Goal: Information Seeking & Learning: Understand process/instructions

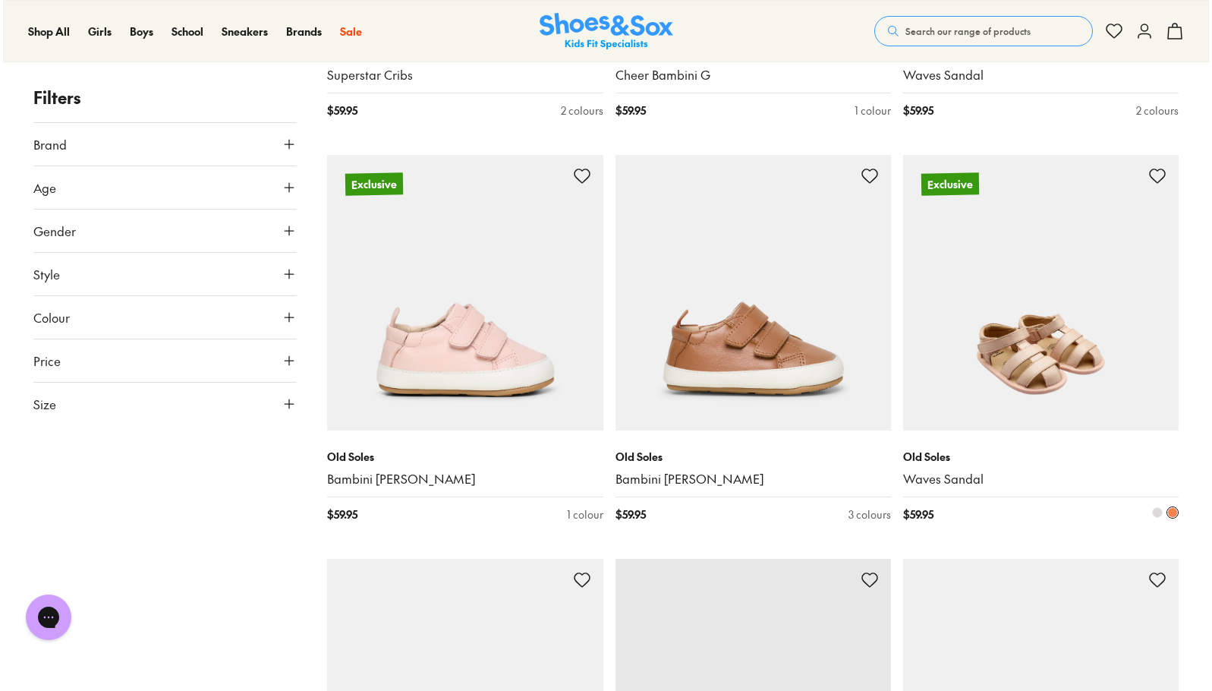
scroll to position [2207, 0]
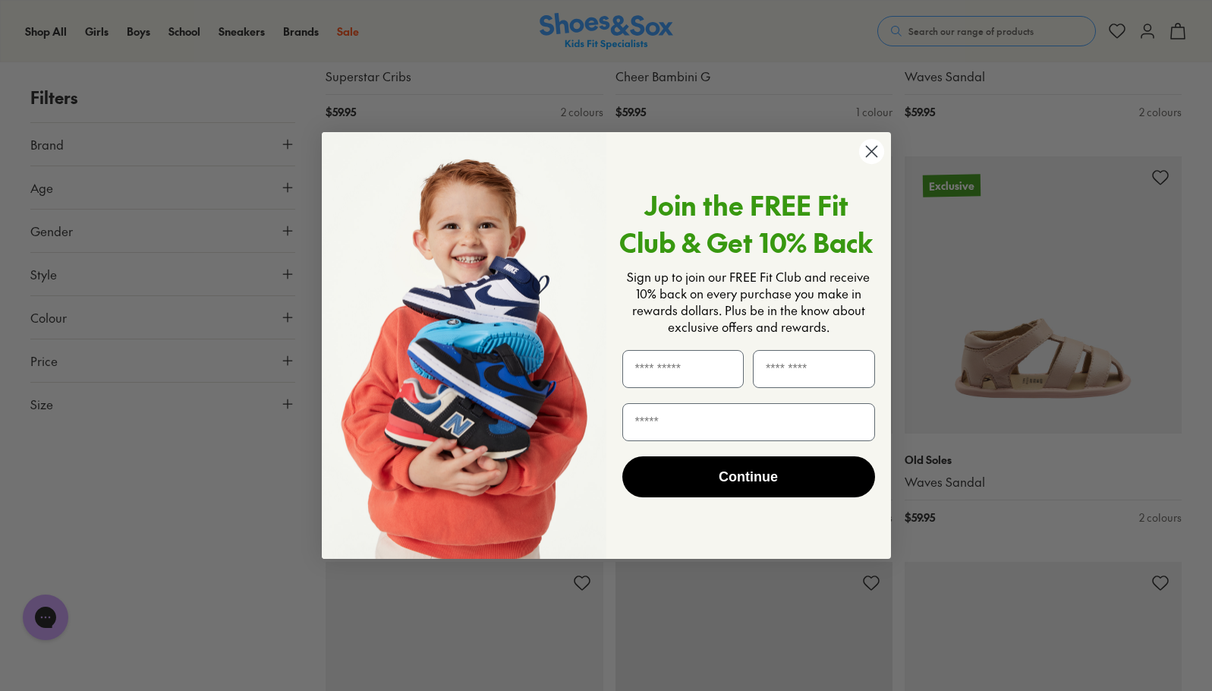
click at [867, 151] on circle "Close dialog" at bounding box center [870, 151] width 25 height 25
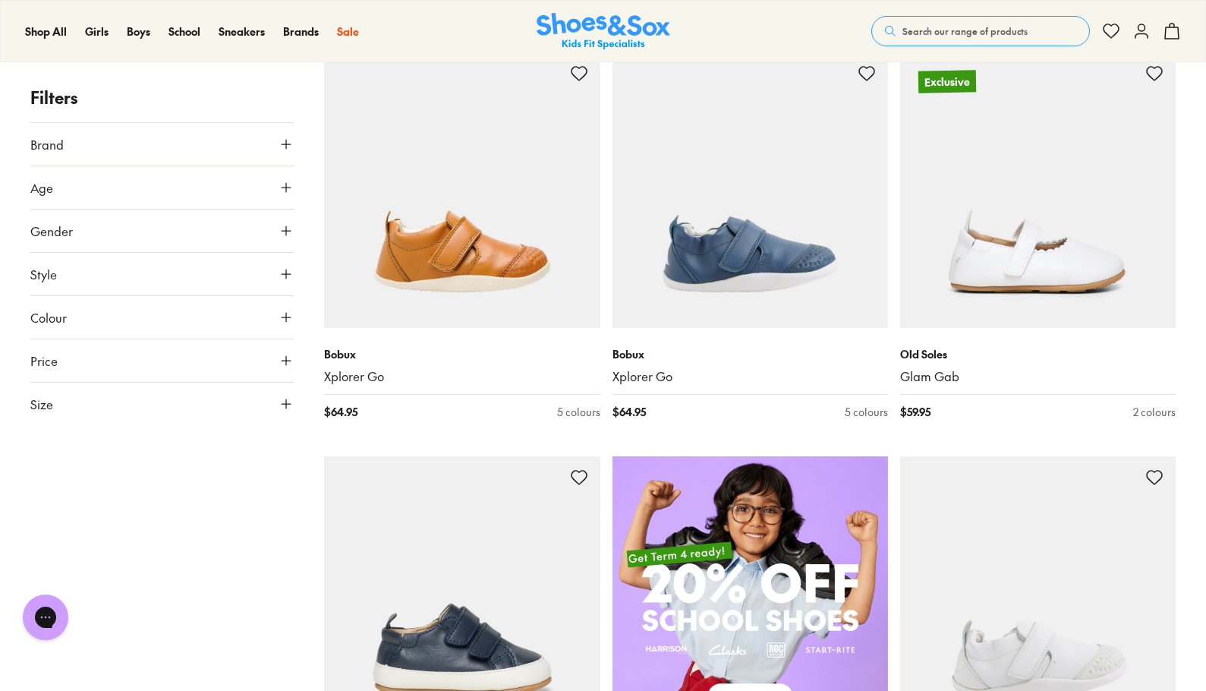
scroll to position [683, 0]
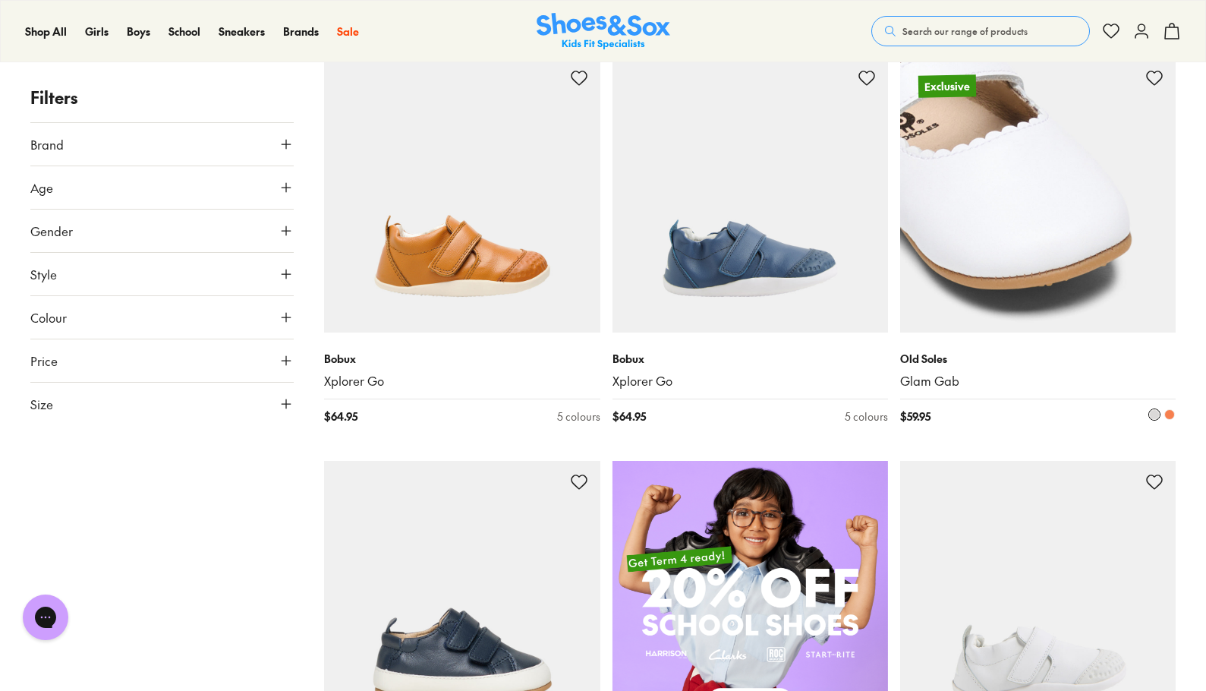
click at [1032, 244] on img at bounding box center [1037, 194] width 275 height 275
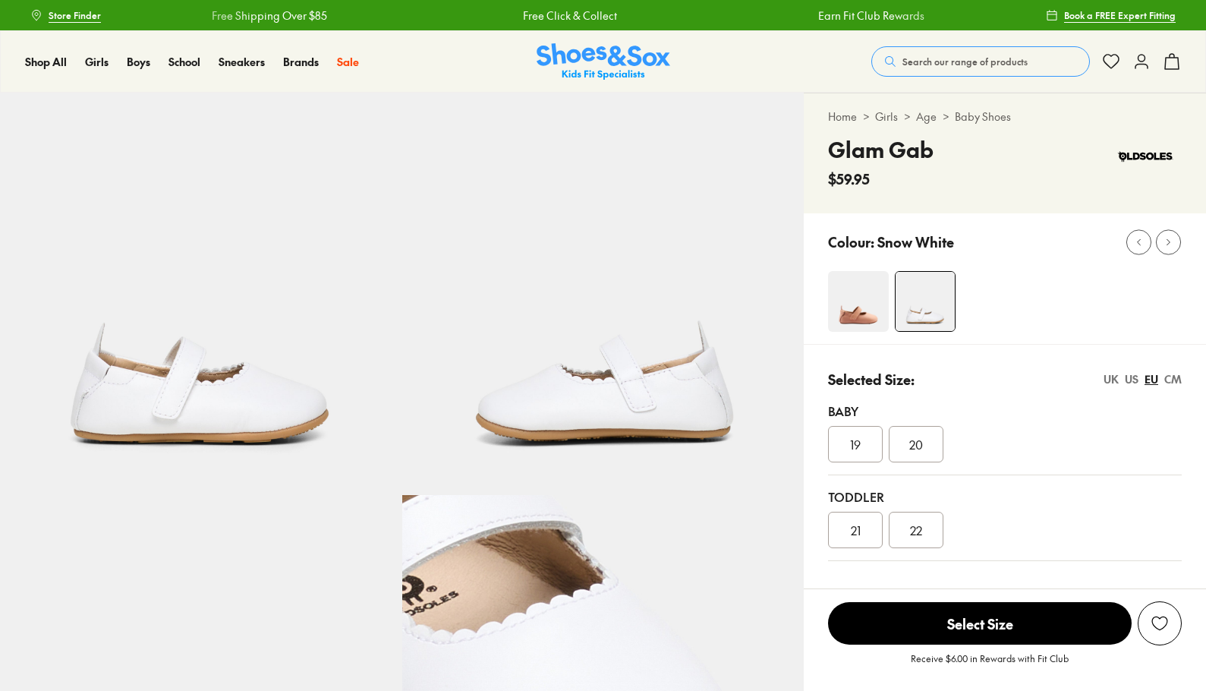
select select "*"
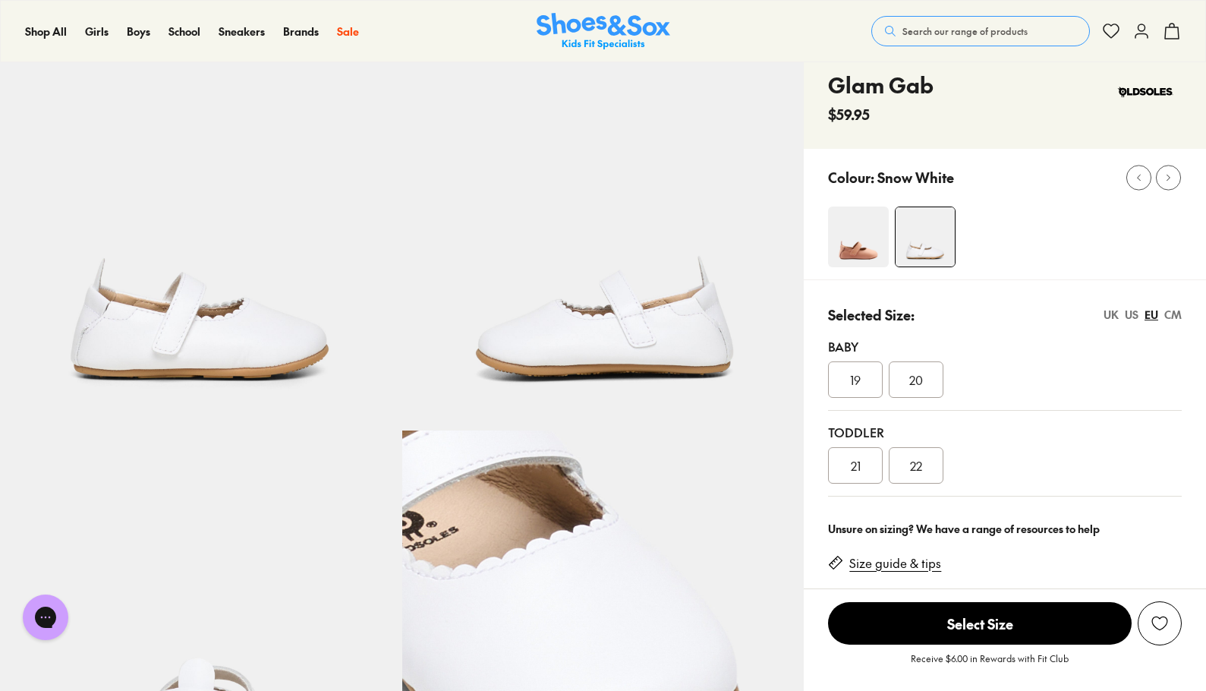
scroll to position [152, 0]
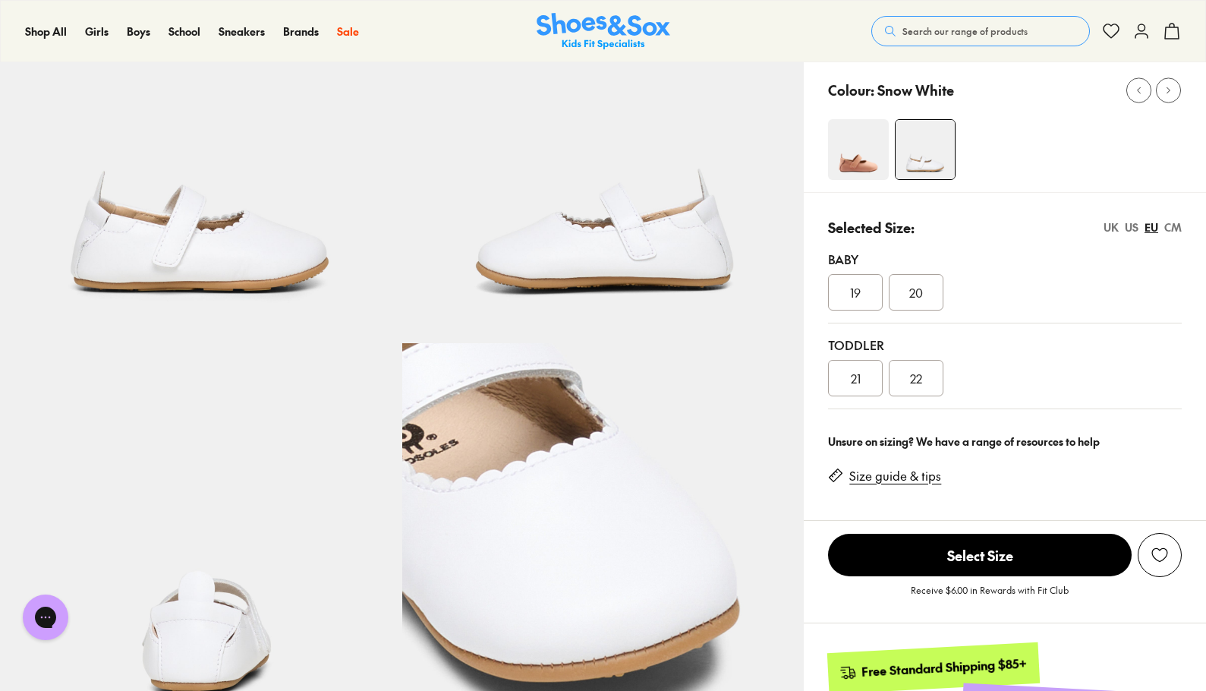
click at [900, 480] on link "Size guide & tips" at bounding box center [895, 476] width 92 height 17
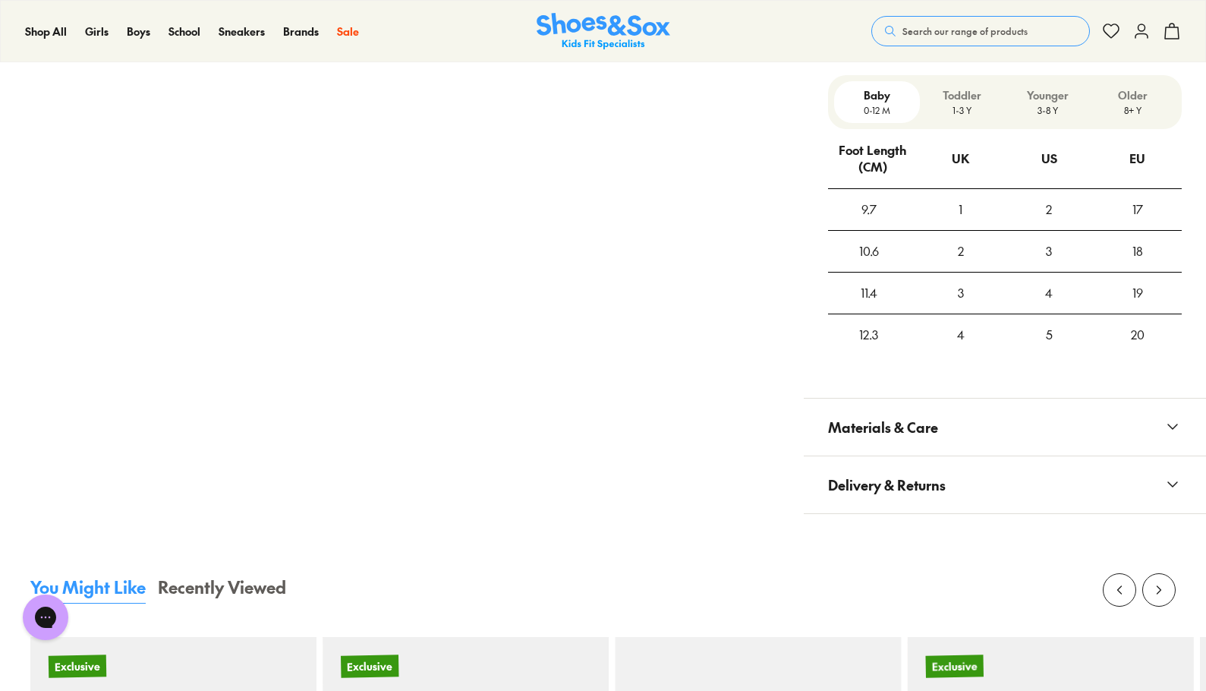
scroll to position [1040, 0]
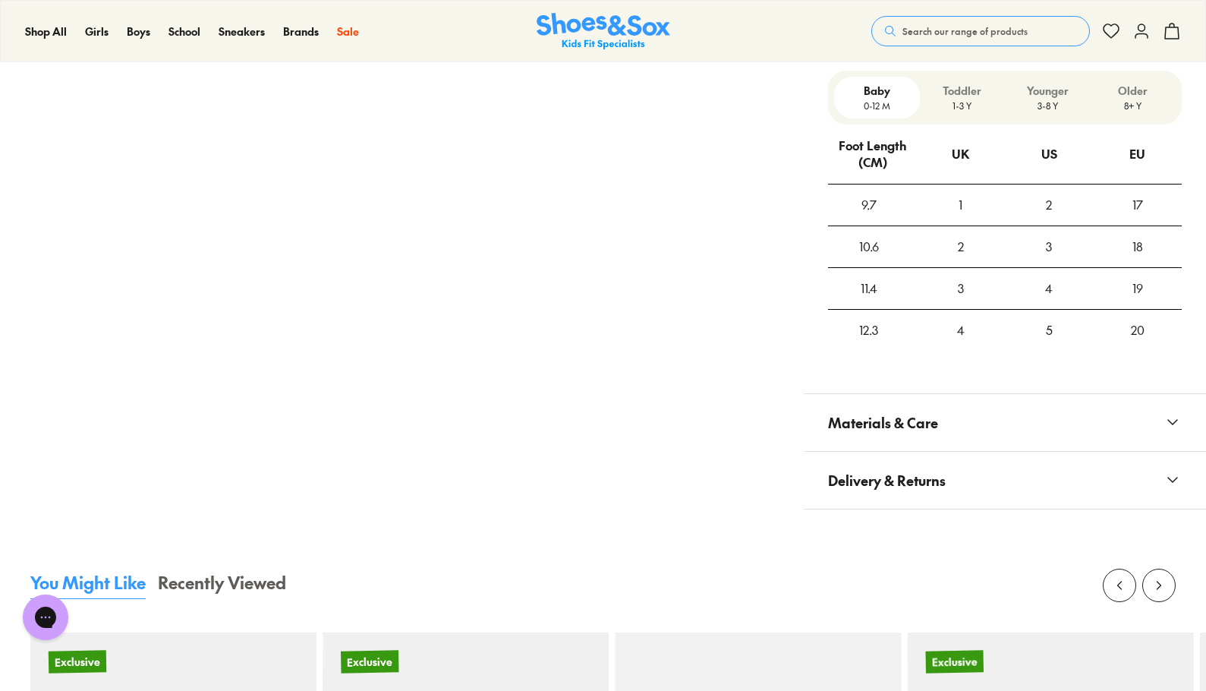
click at [963, 102] on p "1-3 Y" at bounding box center [962, 106] width 73 height 14
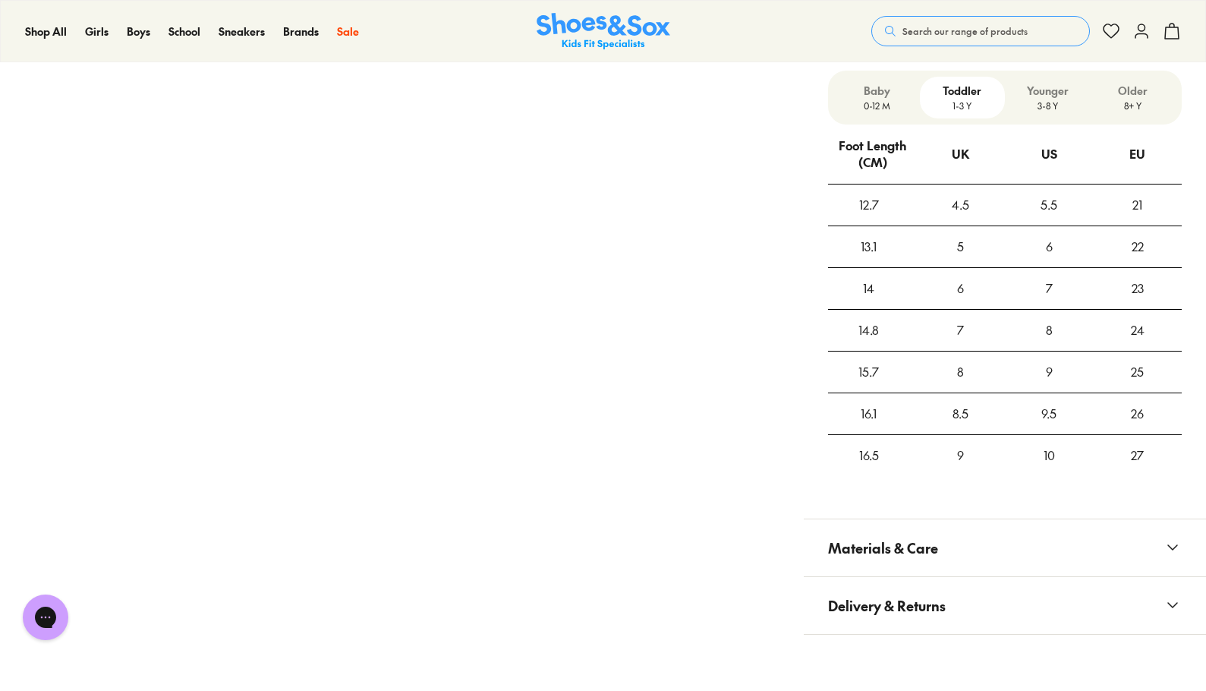
click at [876, 109] on p "0-12 M" at bounding box center [876, 106] width 73 height 14
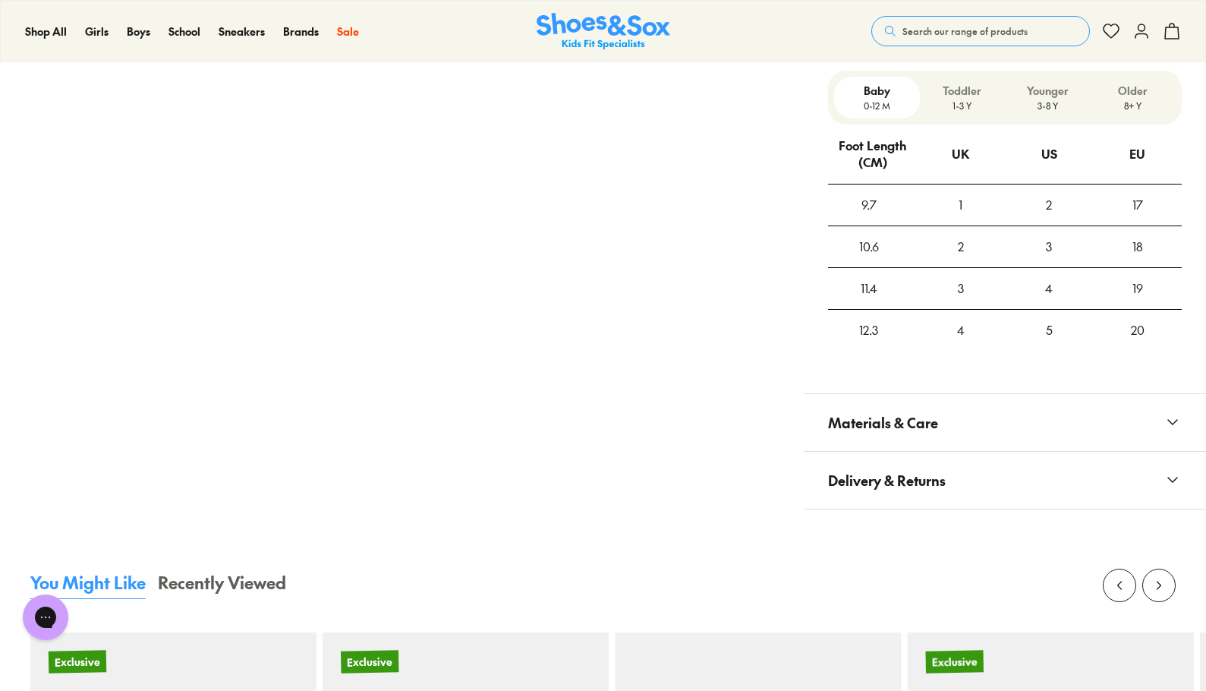
click at [968, 115] on div "Toddler 1-3 Y" at bounding box center [962, 98] width 85 height 42
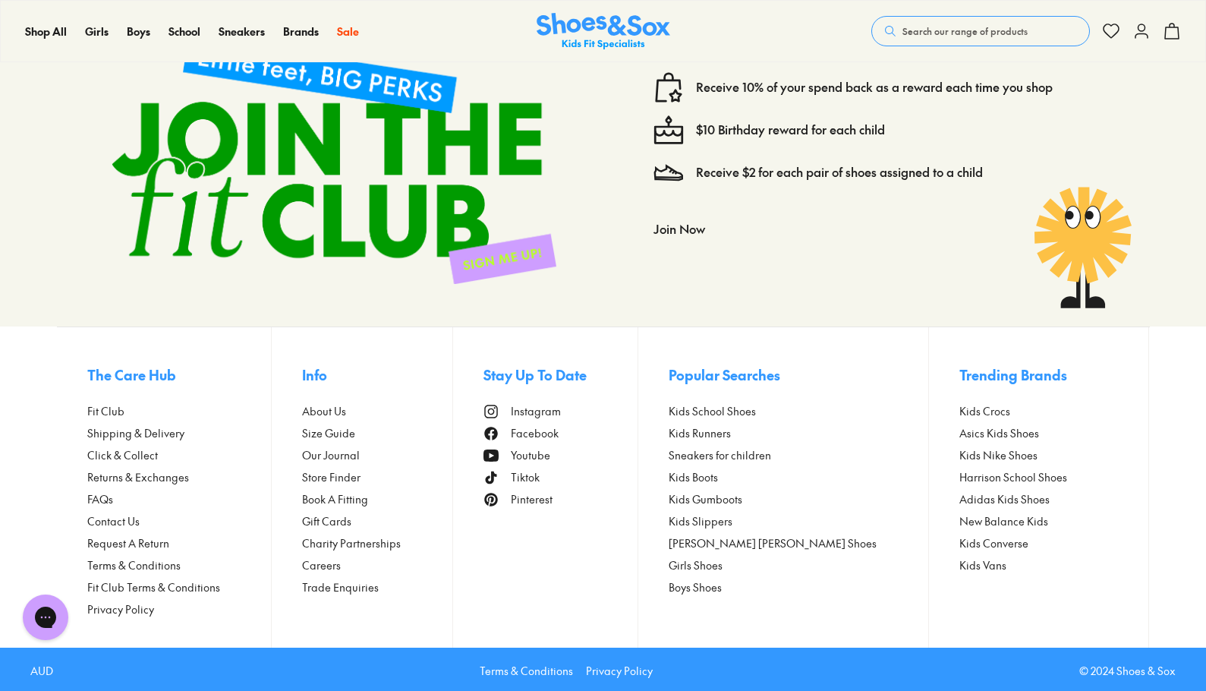
scroll to position [2838, 0]
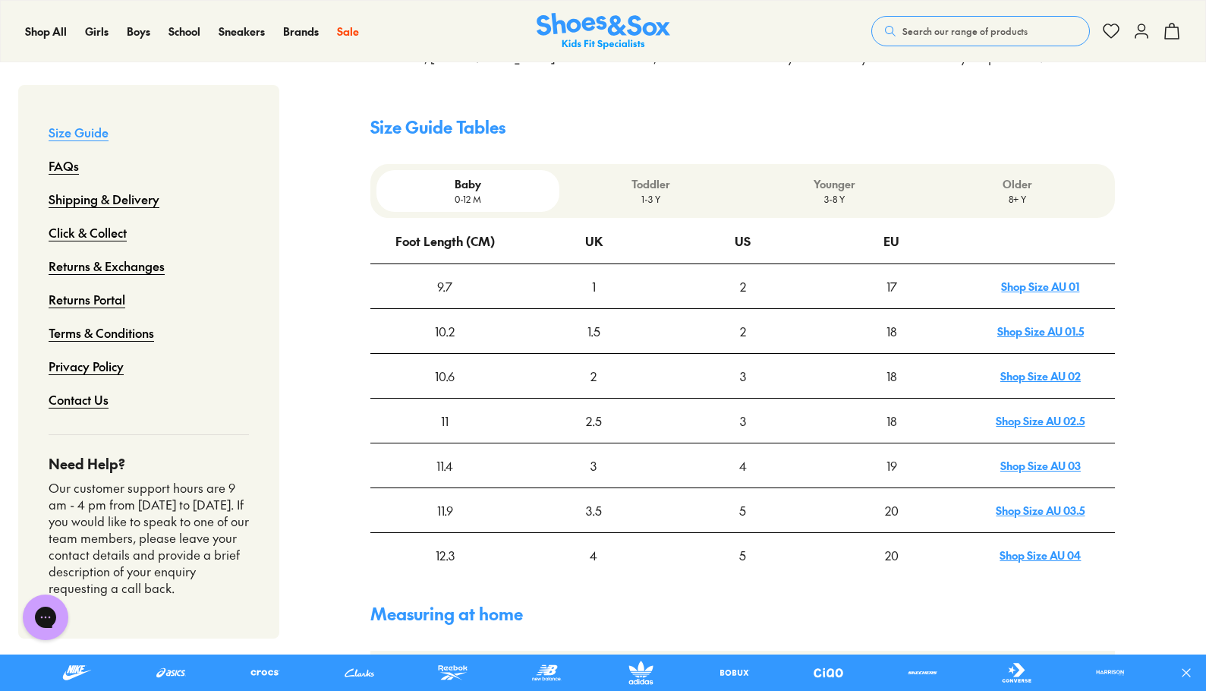
click at [653, 187] on p "Toddler" at bounding box center [650, 184] width 171 height 16
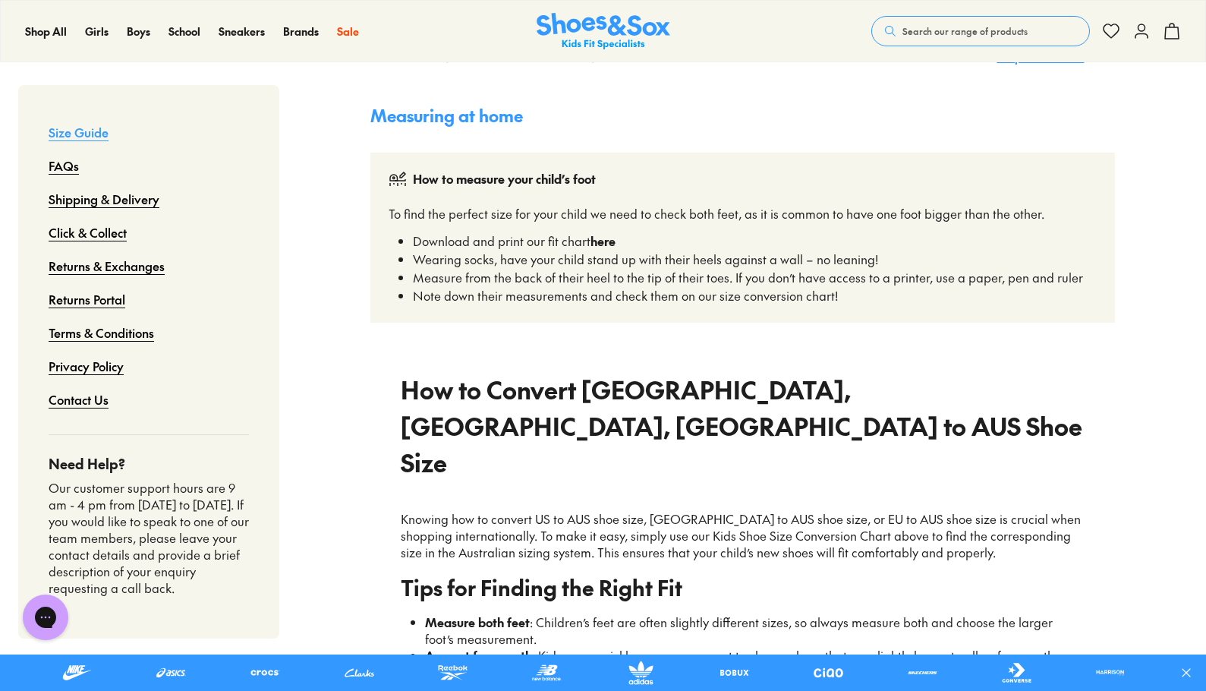
scroll to position [1063, 0]
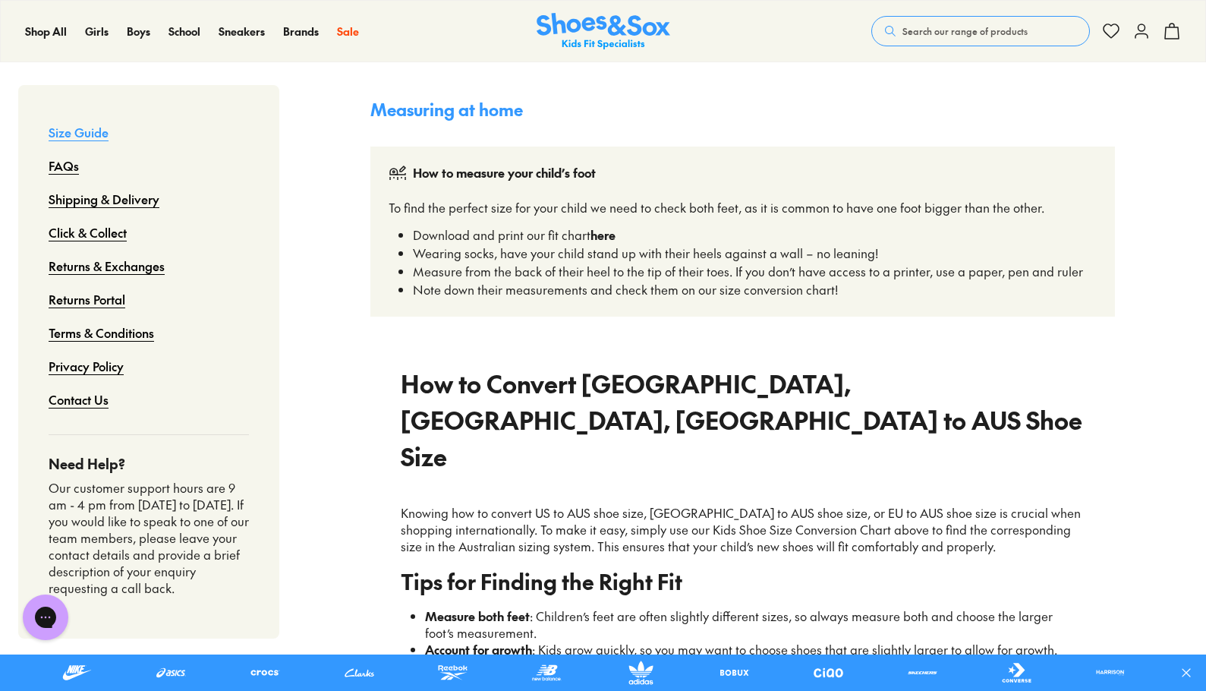
click at [603, 234] on strong "here" at bounding box center [602, 234] width 25 height 17
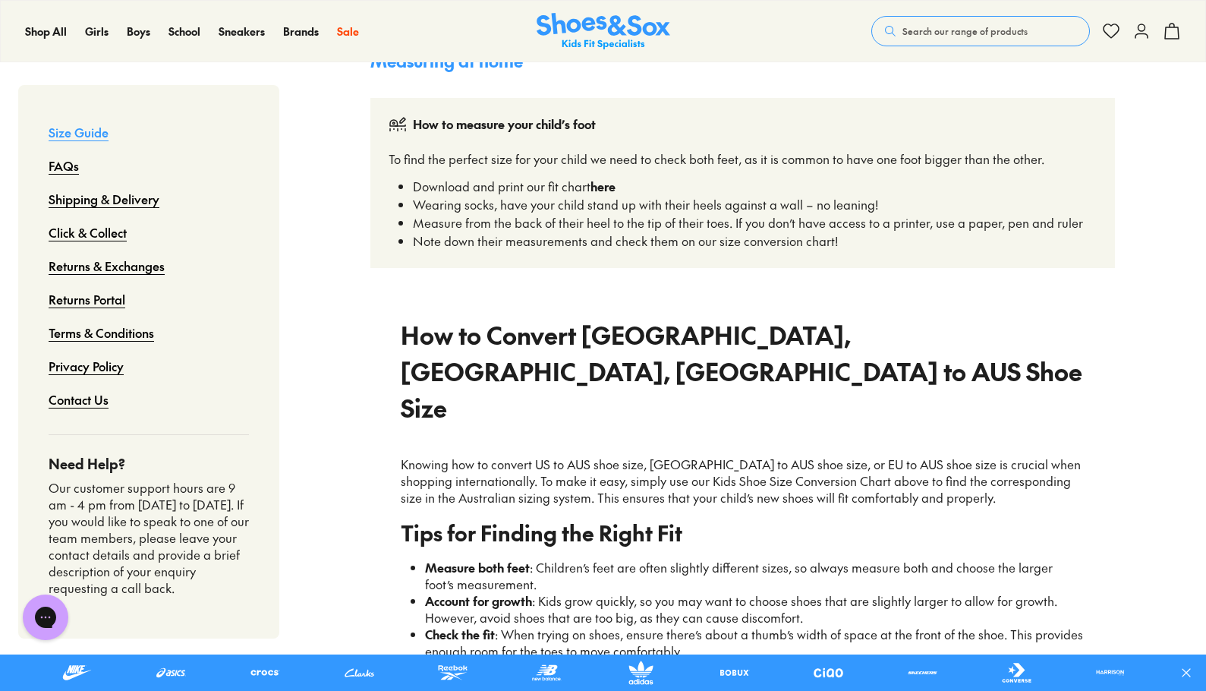
scroll to position [1138, 0]
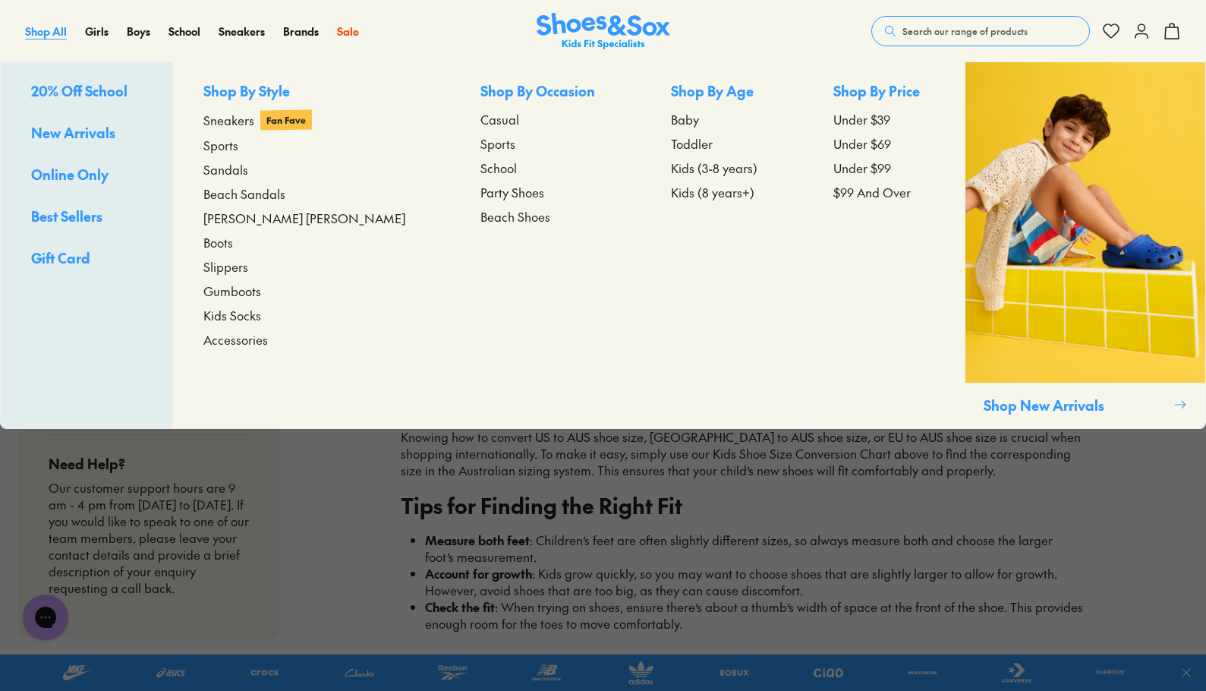
click at [48, 35] on span "Shop All" at bounding box center [46, 31] width 42 height 15
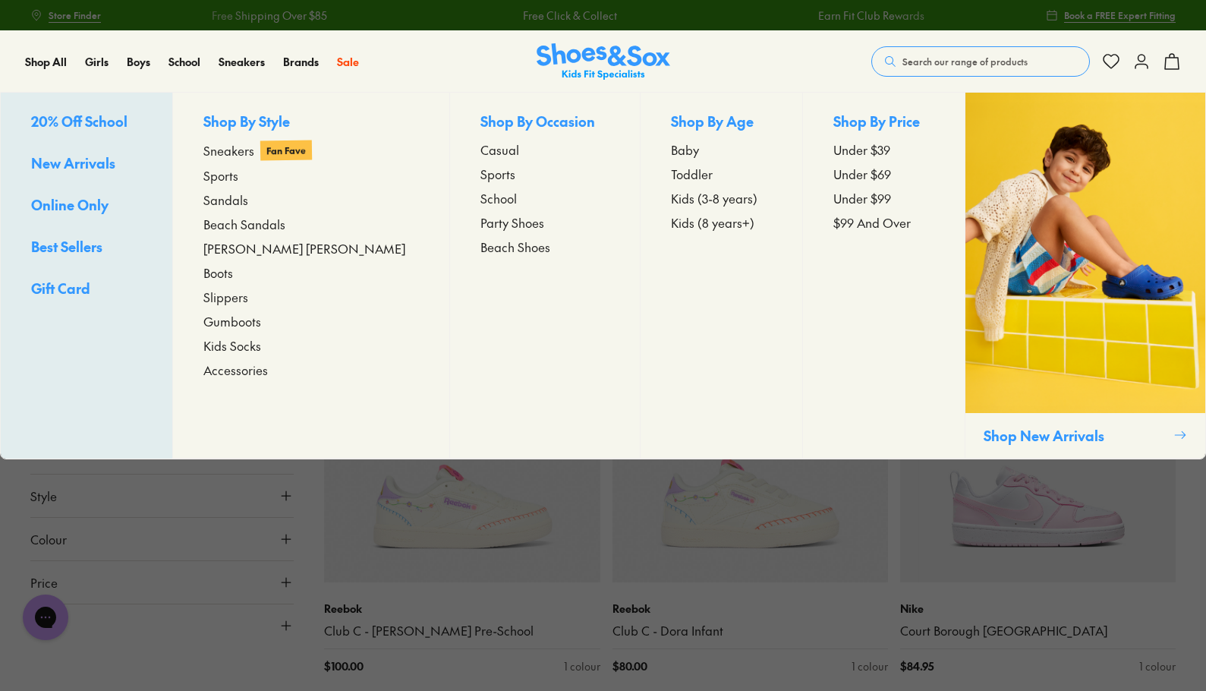
click at [671, 174] on span "Toddler" at bounding box center [692, 174] width 42 height 18
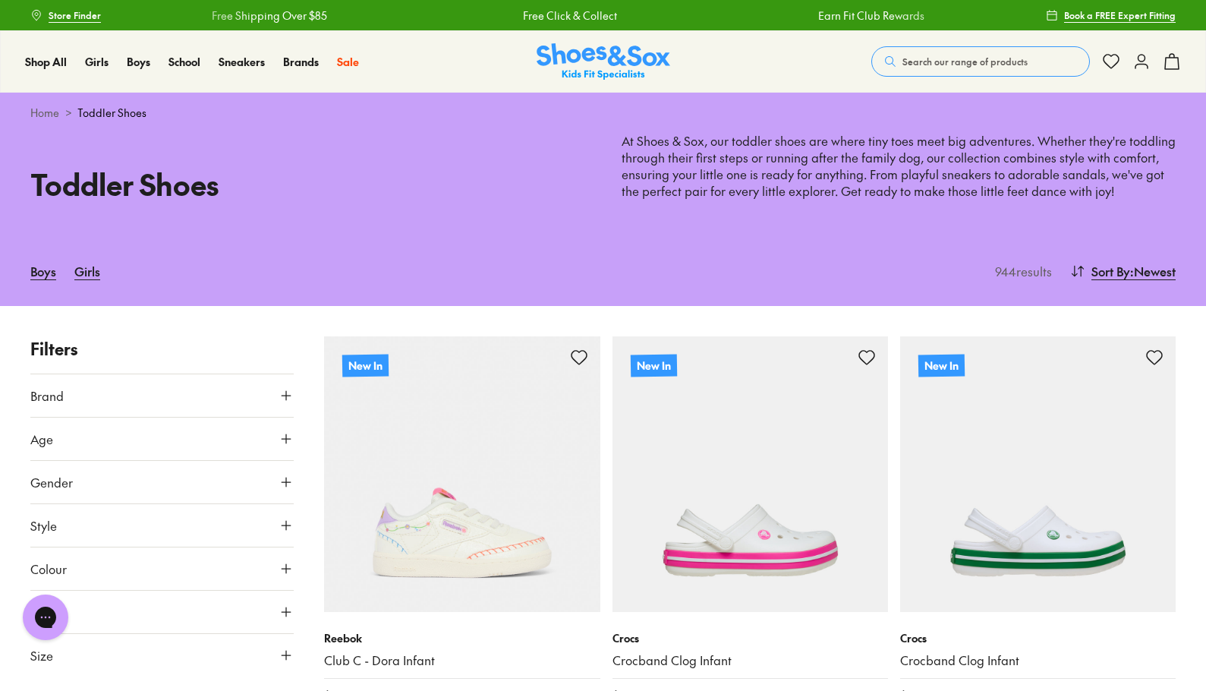
type input "***"
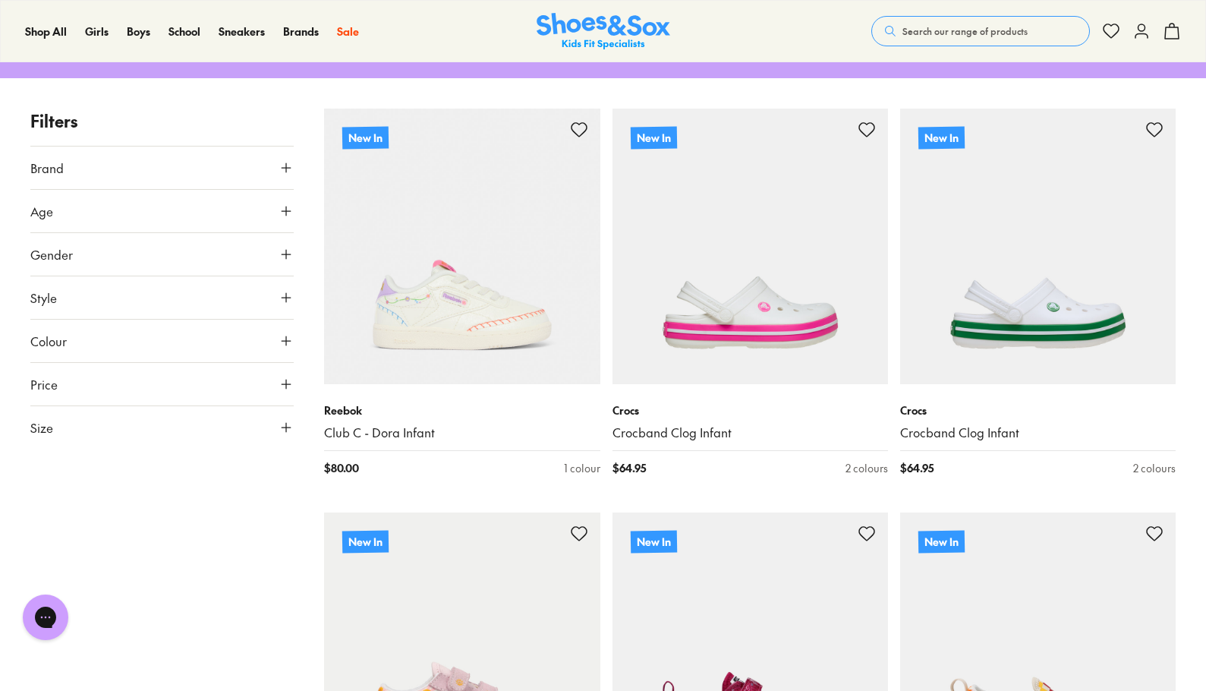
click at [184, 430] on button "Size" at bounding box center [161, 427] width 263 height 43
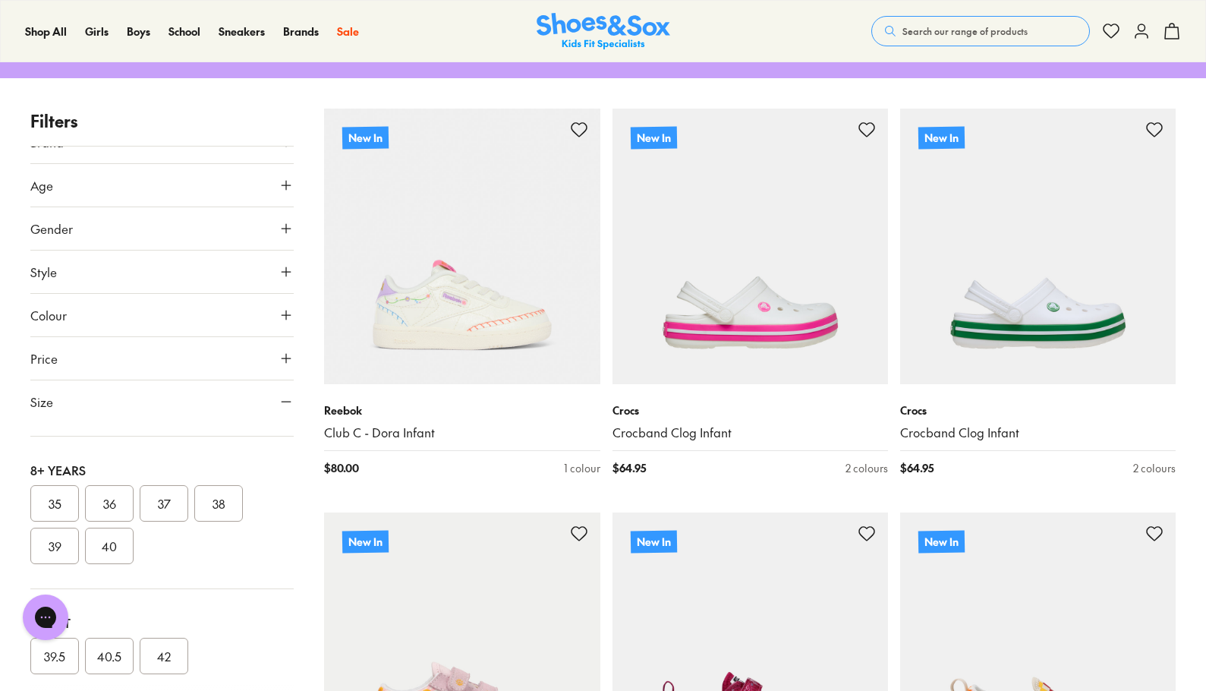
scroll to position [463, 0]
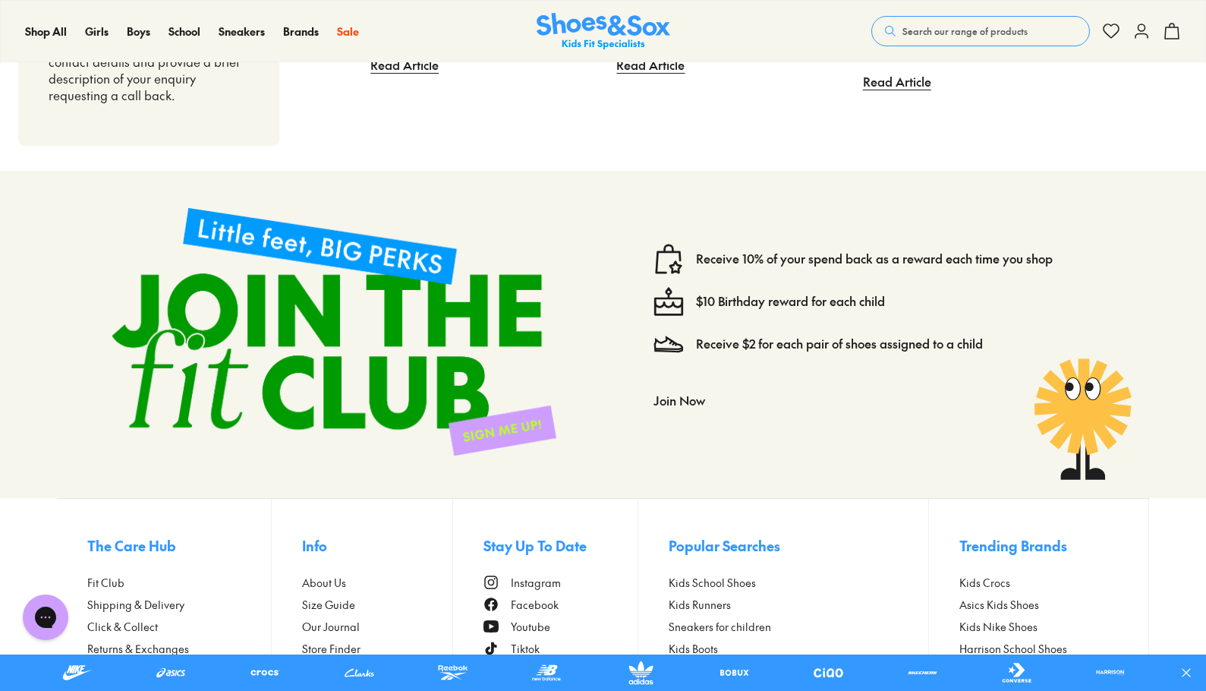
scroll to position [3208, 0]
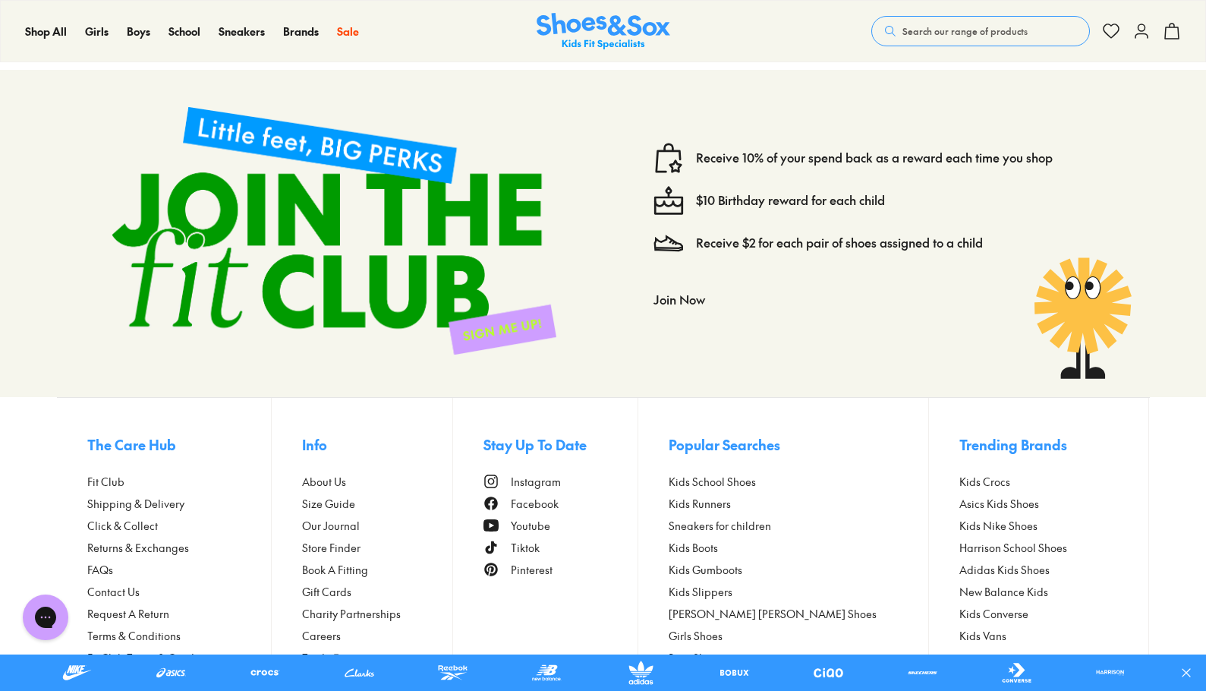
click at [338, 496] on span "Size Guide" at bounding box center [328, 504] width 53 height 16
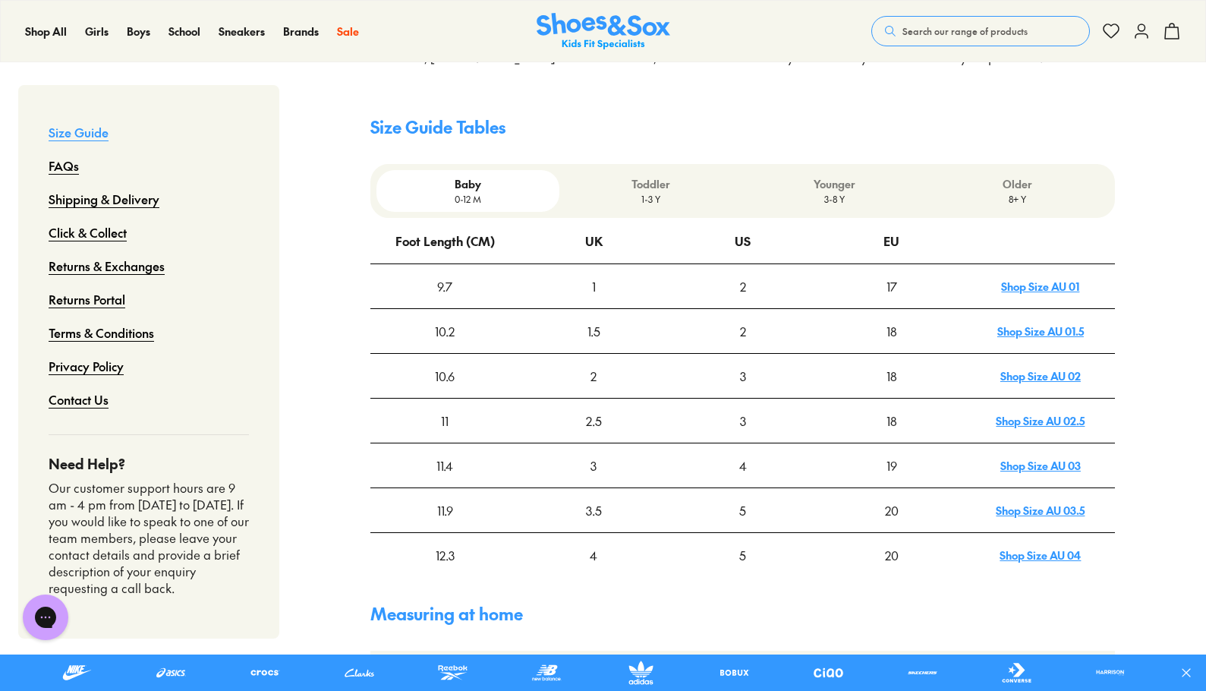
click at [685, 194] on p "1-3 Y" at bounding box center [650, 199] width 171 height 14
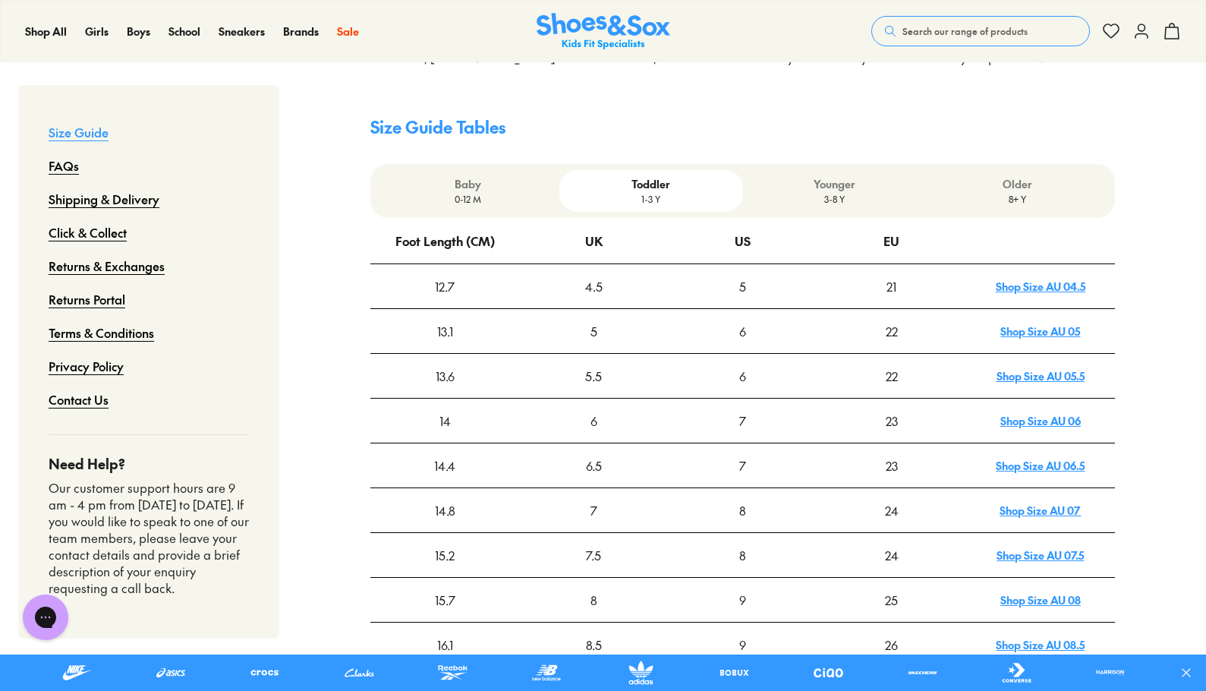
click at [1037, 330] on link "Shop Size AU 05" at bounding box center [1040, 330] width 80 height 15
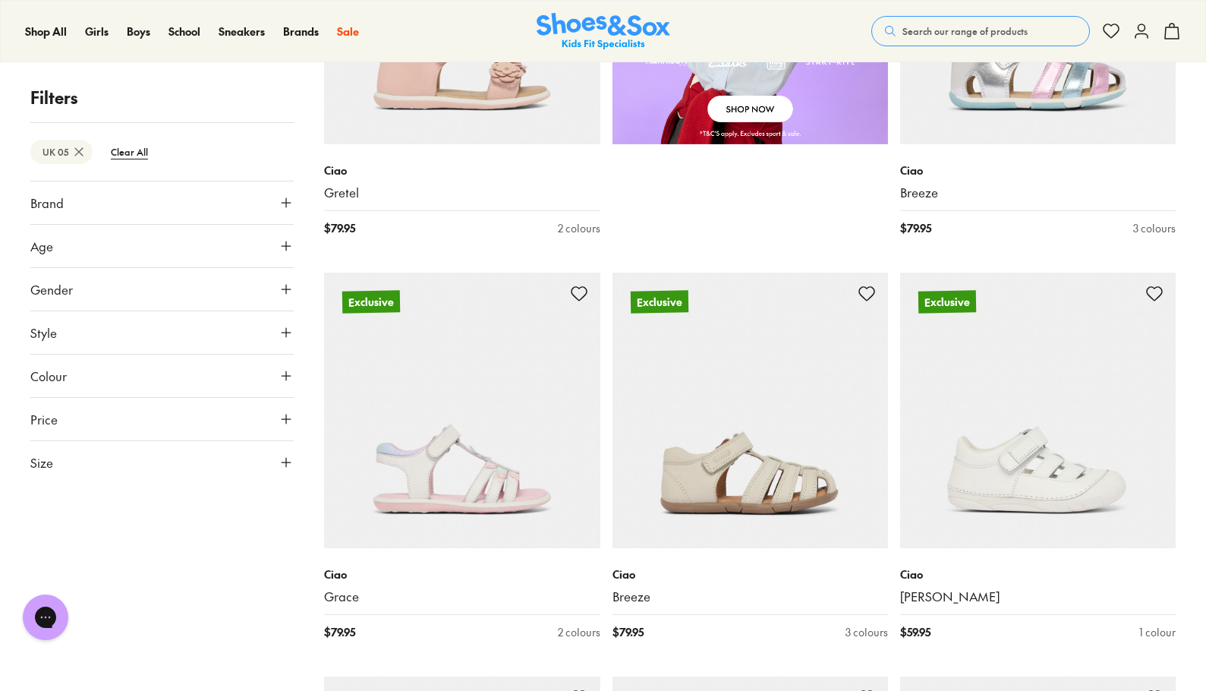
scroll to position [1290, 0]
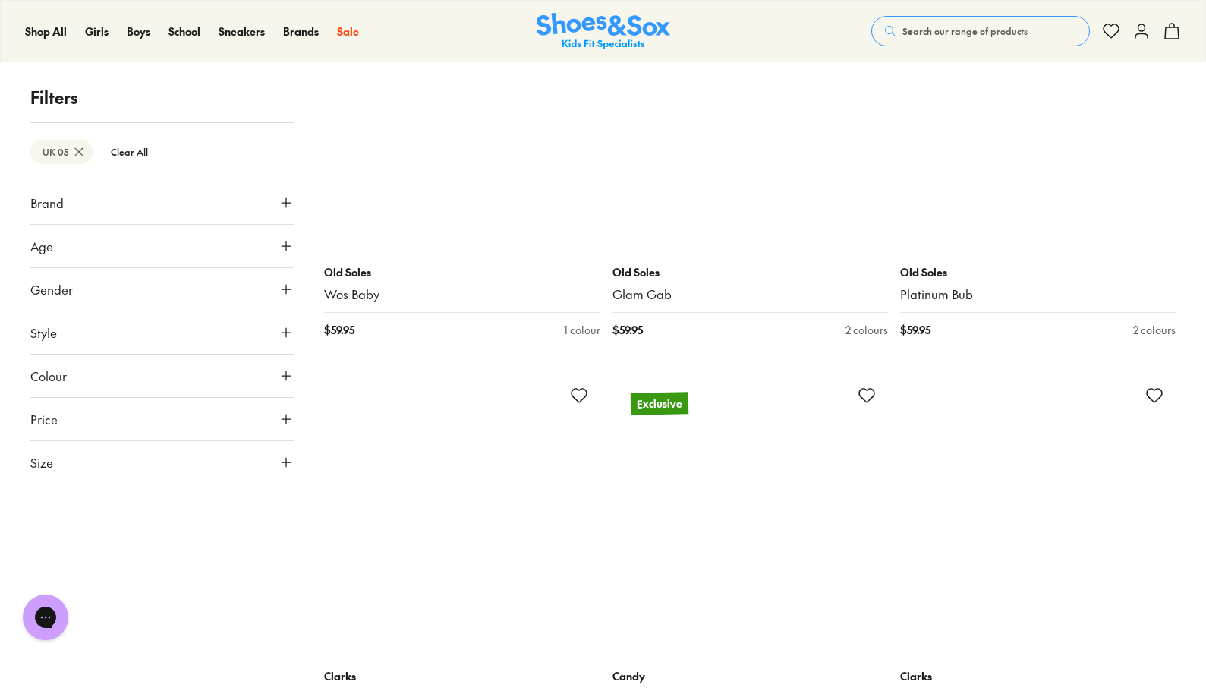
scroll to position [6603, 0]
